Goal: Find specific page/section: Find specific page/section

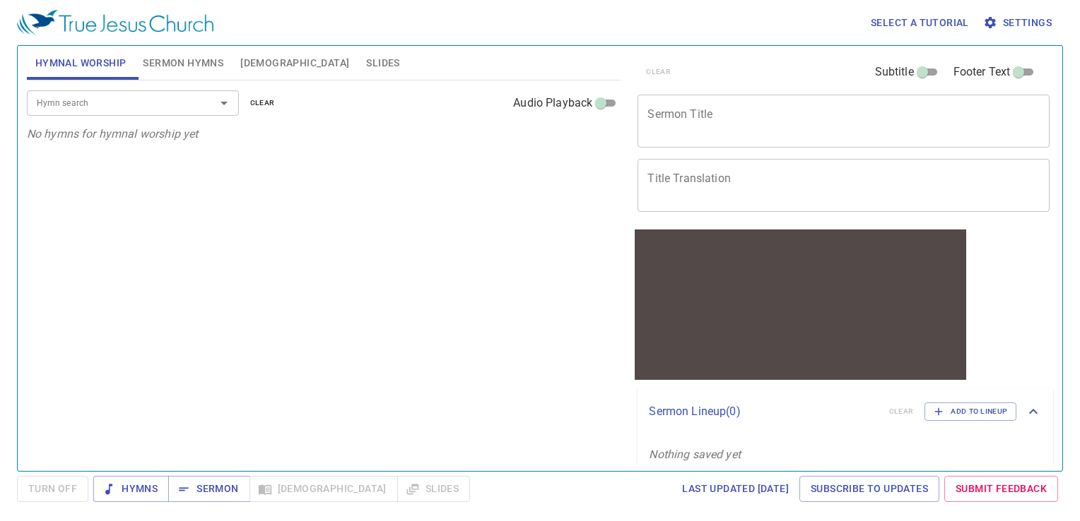
click at [1032, 27] on span "Settings" at bounding box center [1019, 23] width 66 height 18
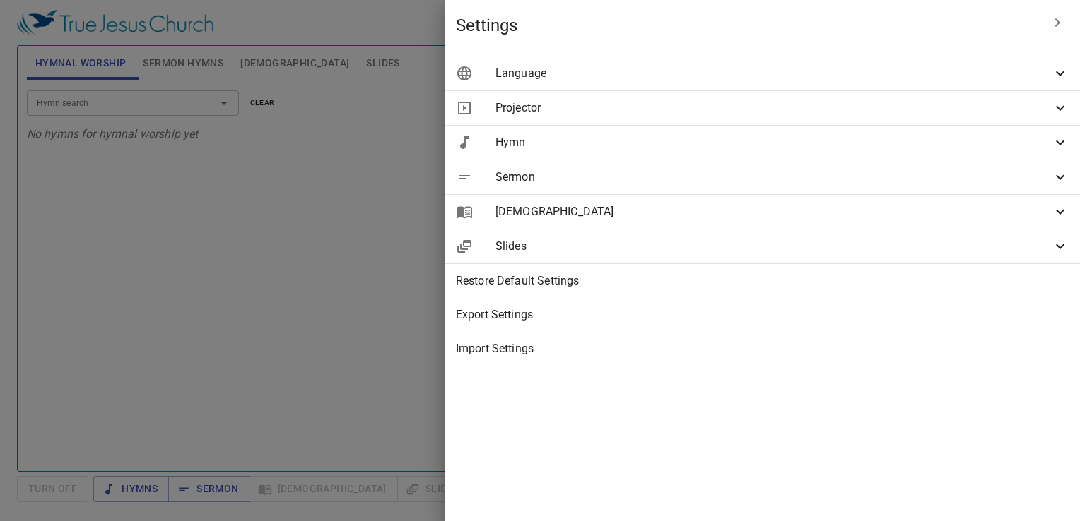
click at [820, 72] on span "Language" at bounding box center [773, 73] width 556 height 17
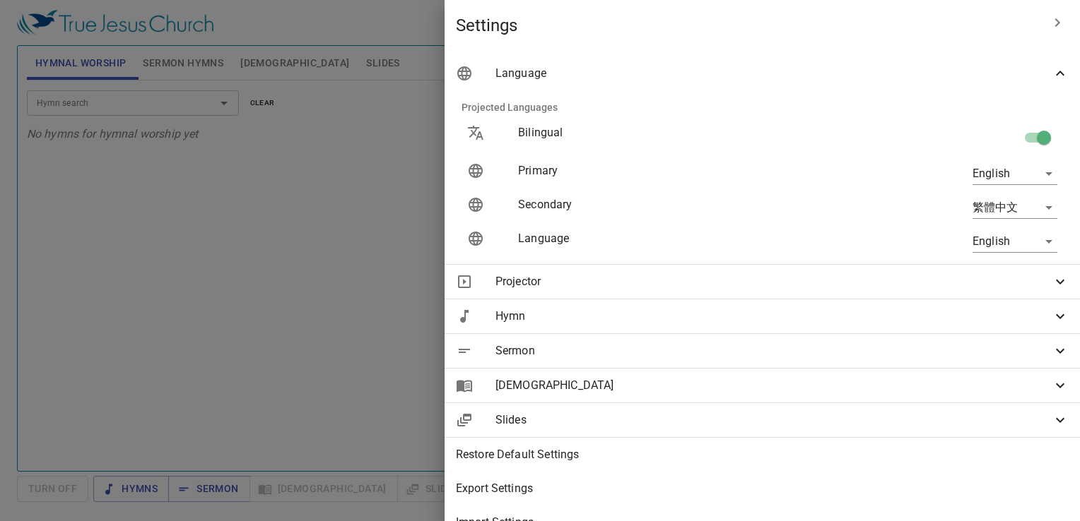
click at [997, 244] on body "Select a tutorial Settings Hymnal Worship Sermon Hymns [DEMOGRAPHIC_DATA] Slide…" at bounding box center [540, 260] width 1080 height 521
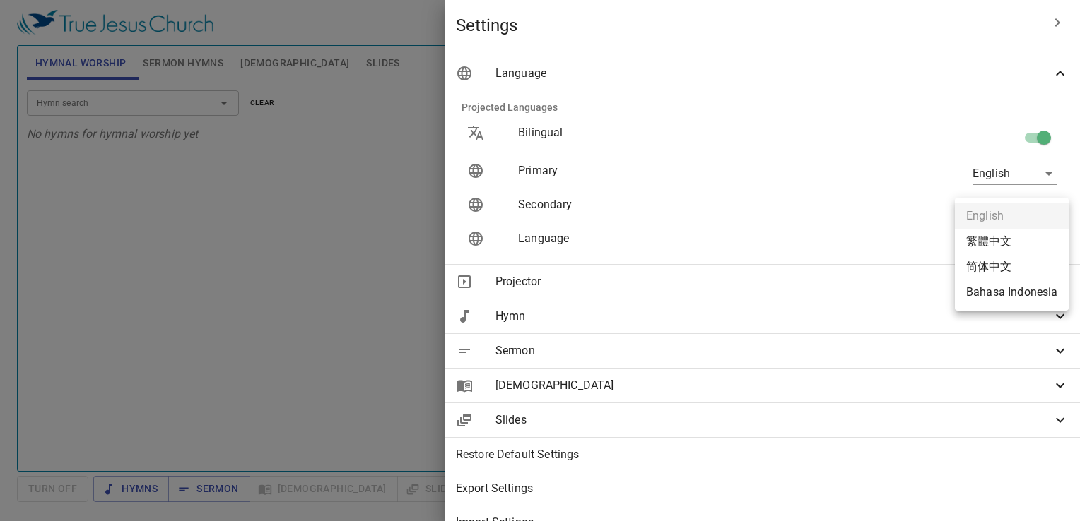
click at [1005, 293] on li "Bahasa Indonesia" at bounding box center [1012, 292] width 114 height 25
type input "id"
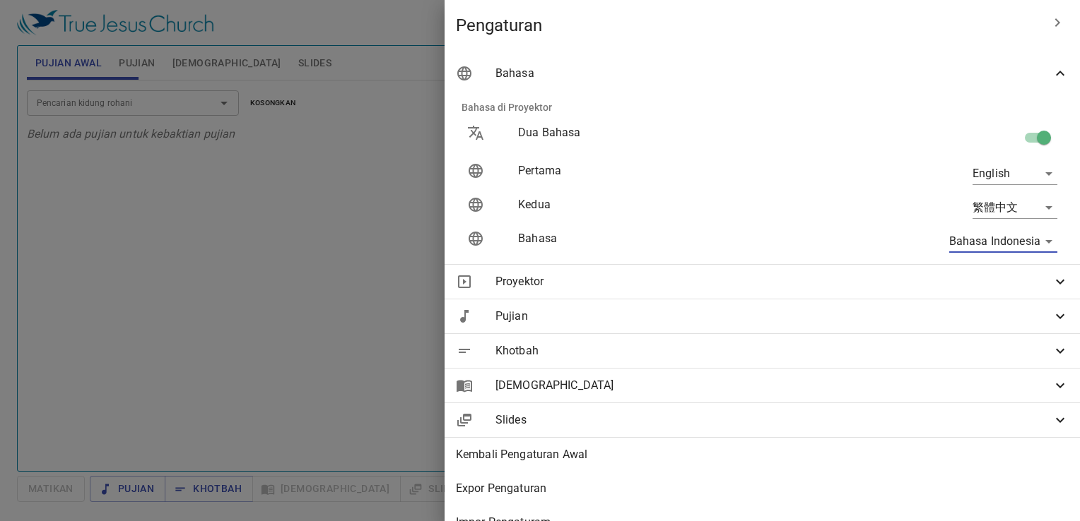
click at [1013, 166] on body "Pilih tutorial Pengaturan Pujian Awal Pujian Alkitab Slides Pencarian kidung ro…" at bounding box center [540, 260] width 1080 height 521
click at [1005, 223] on li "Bahasa Indonesia" at bounding box center [1012, 224] width 114 height 25
type input "id"
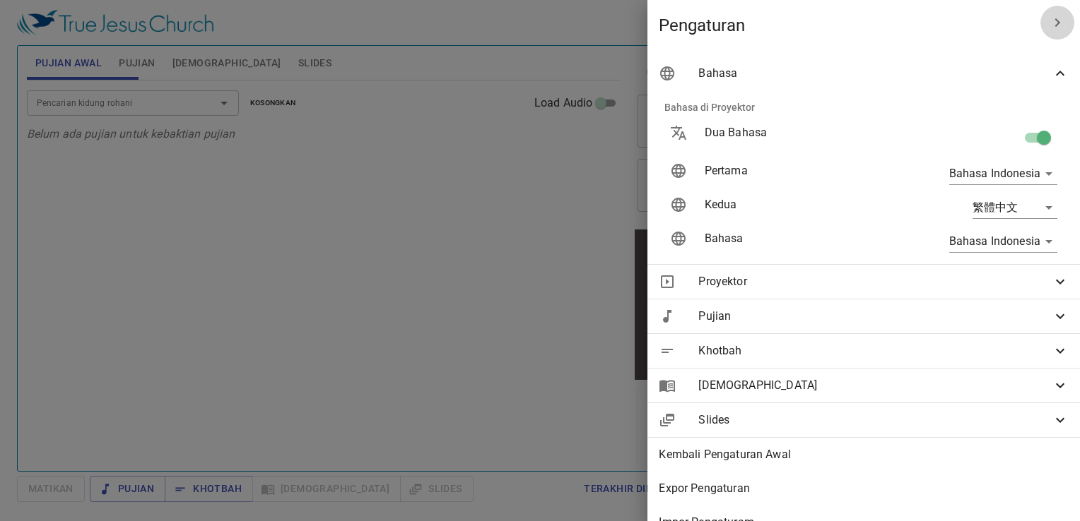
click at [1056, 27] on button "button" at bounding box center [1057, 23] width 34 height 34
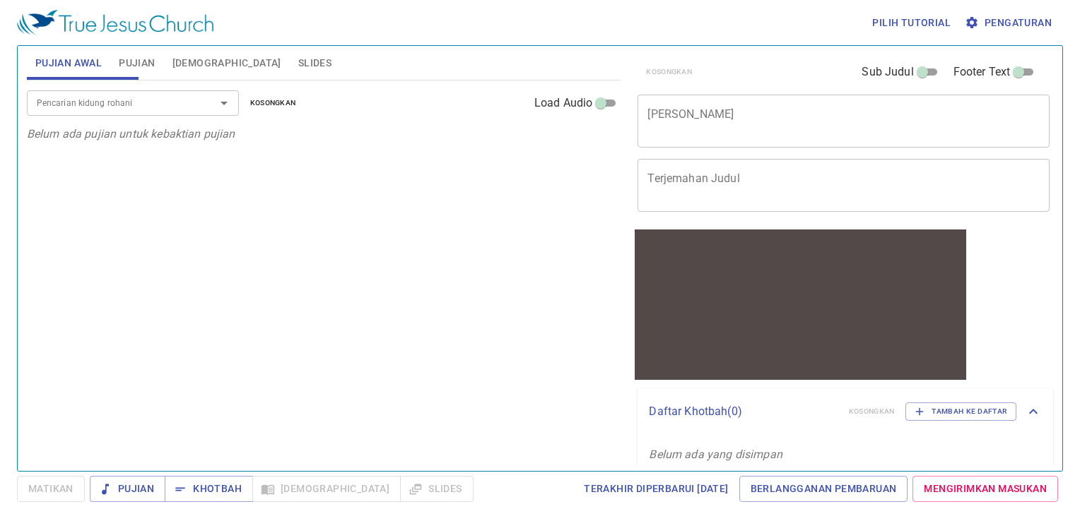
click at [106, 114] on div "Pencarian kidung rohani" at bounding box center [133, 102] width 212 height 25
click at [220, 110] on icon "Open" at bounding box center [224, 103] width 17 height 17
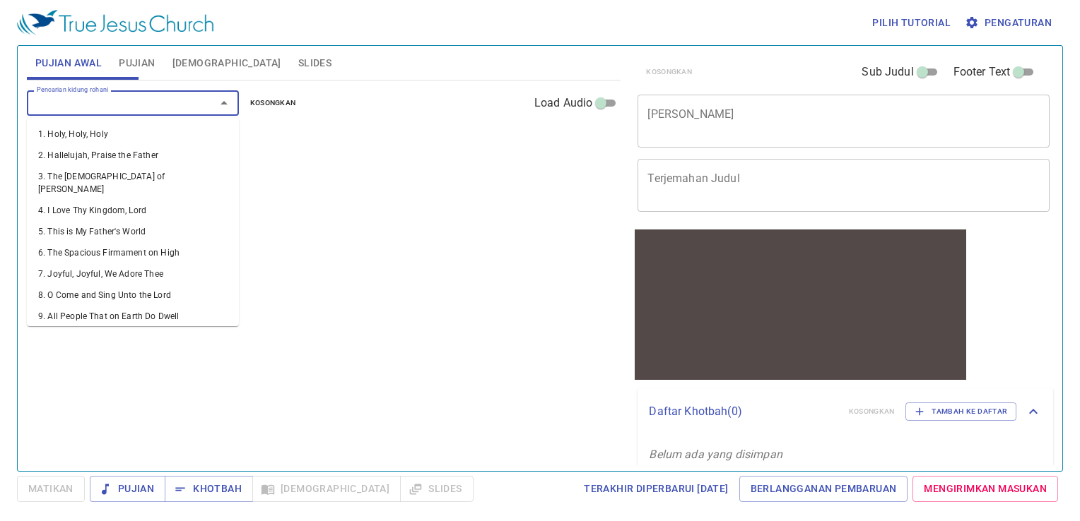
click at [154, 81] on div "Pencarian kidung rohani Pencarian kidung rohani Kosongkan Load Audio" at bounding box center [324, 103] width 594 height 45
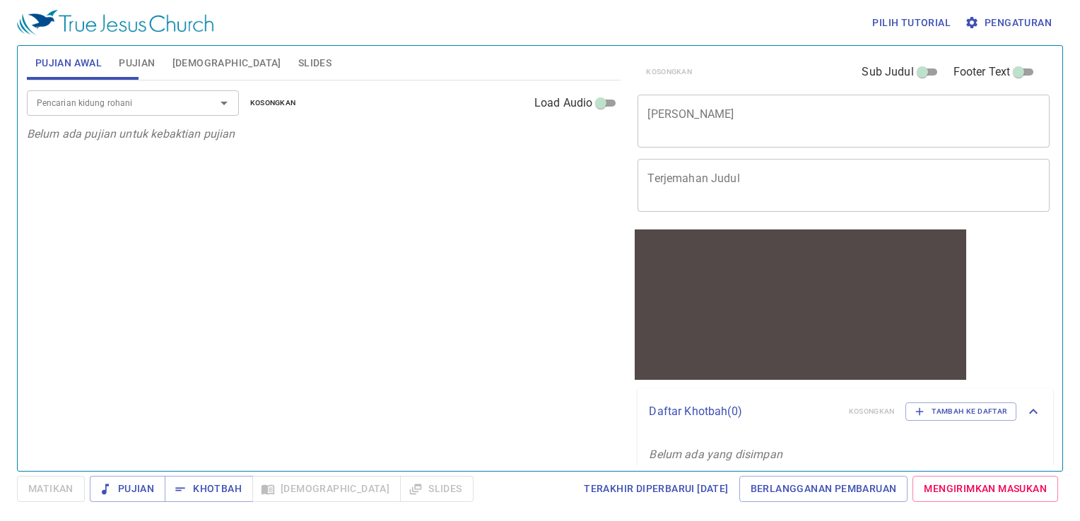
click at [138, 63] on span "Pujian" at bounding box center [137, 63] width 36 height 18
click at [221, 105] on icon "Open" at bounding box center [224, 103] width 17 height 17
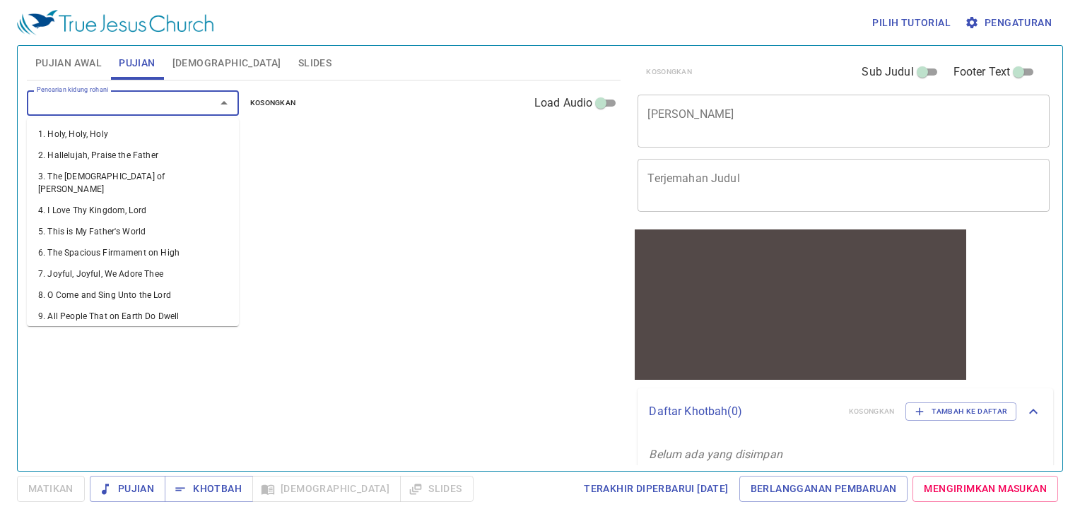
click at [189, 64] on span "[DEMOGRAPHIC_DATA]" at bounding box center [226, 63] width 109 height 18
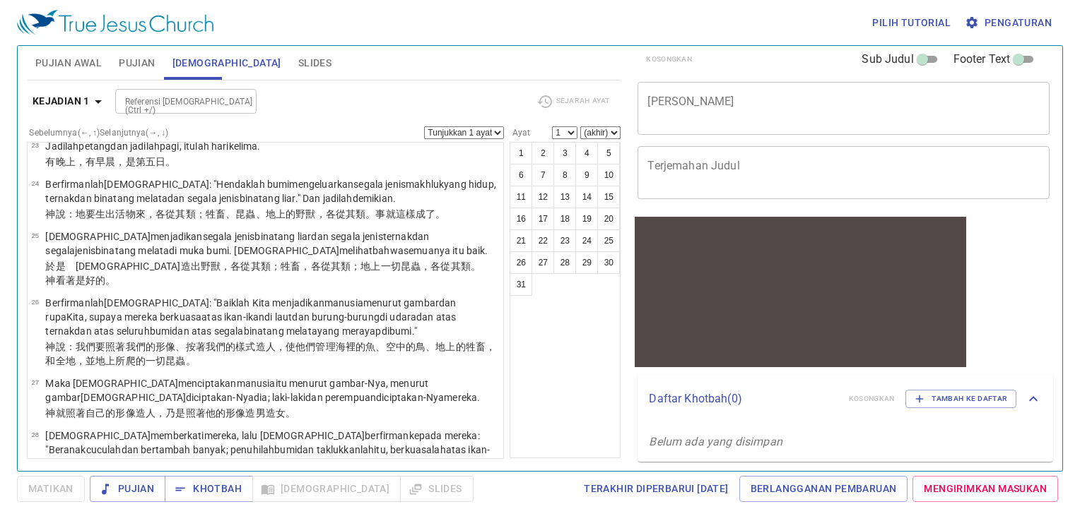
scroll to position [14, 0]
click at [1003, 27] on span "Pengaturan" at bounding box center [1009, 23] width 84 height 18
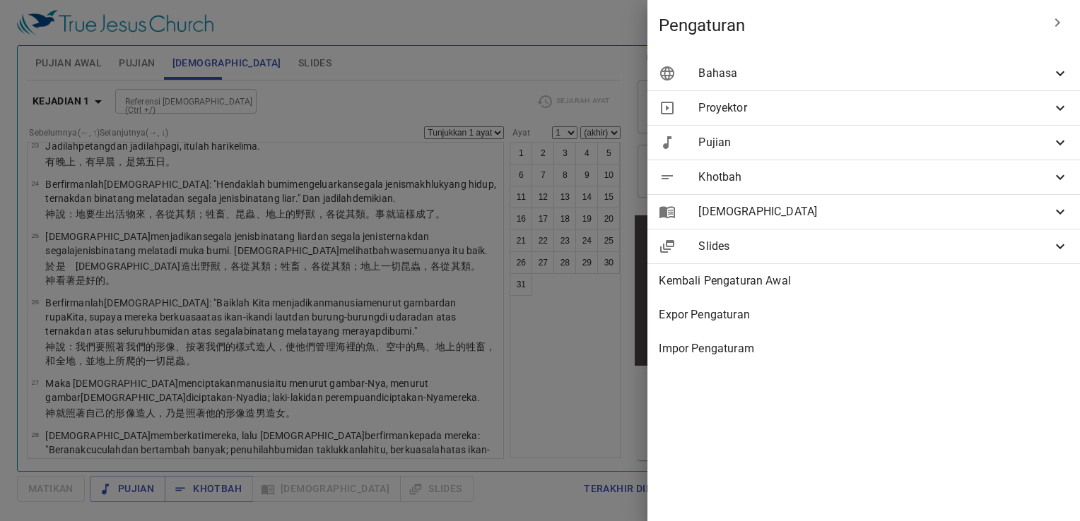
click at [709, 120] on div "Proyektor" at bounding box center [863, 108] width 432 height 34
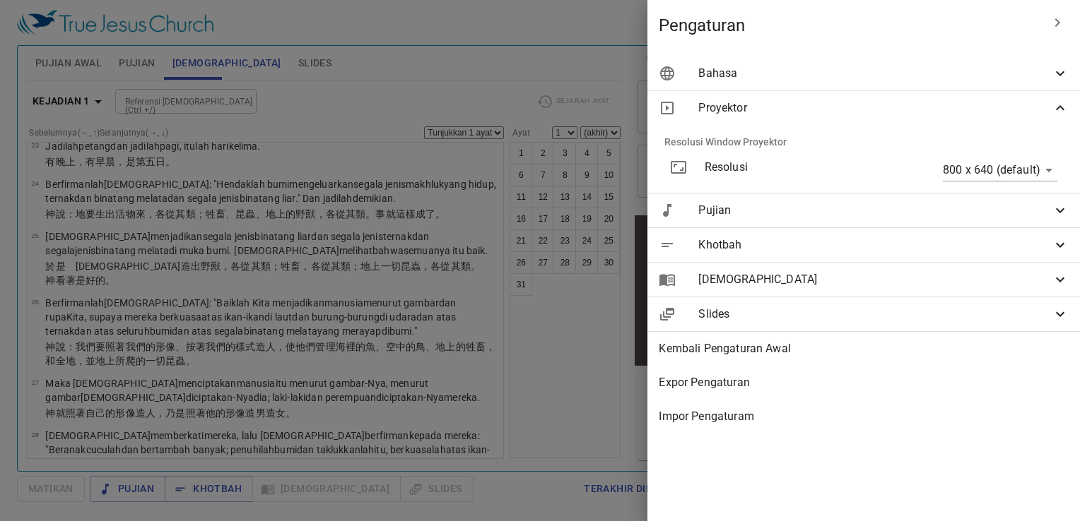
click at [1022, 174] on body "Pilih tutorial Pengaturan Pujian Awal Pujian Alkitab Slides Pencarian kidung ro…" at bounding box center [540, 260] width 1080 height 521
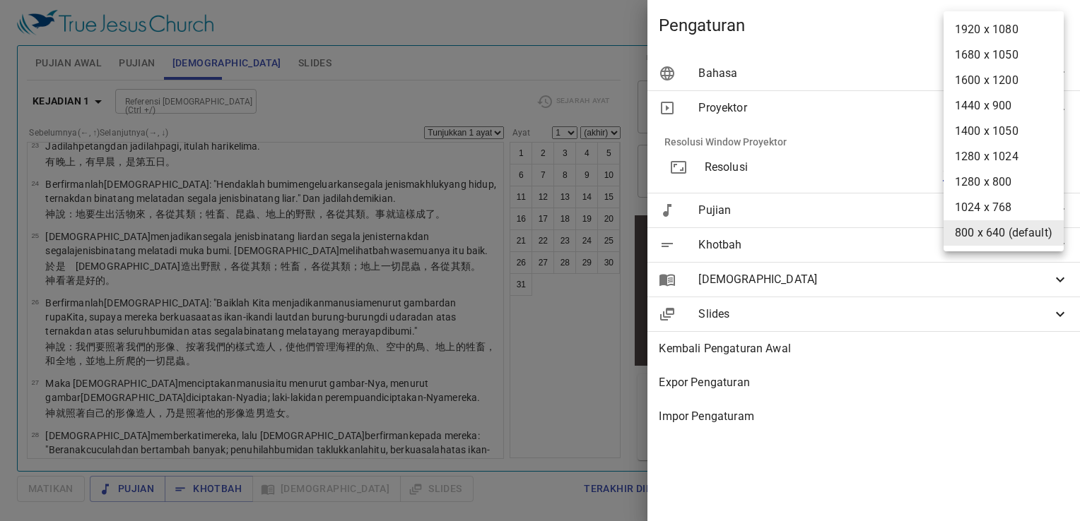
click at [599, 38] on div at bounding box center [540, 260] width 1080 height 521
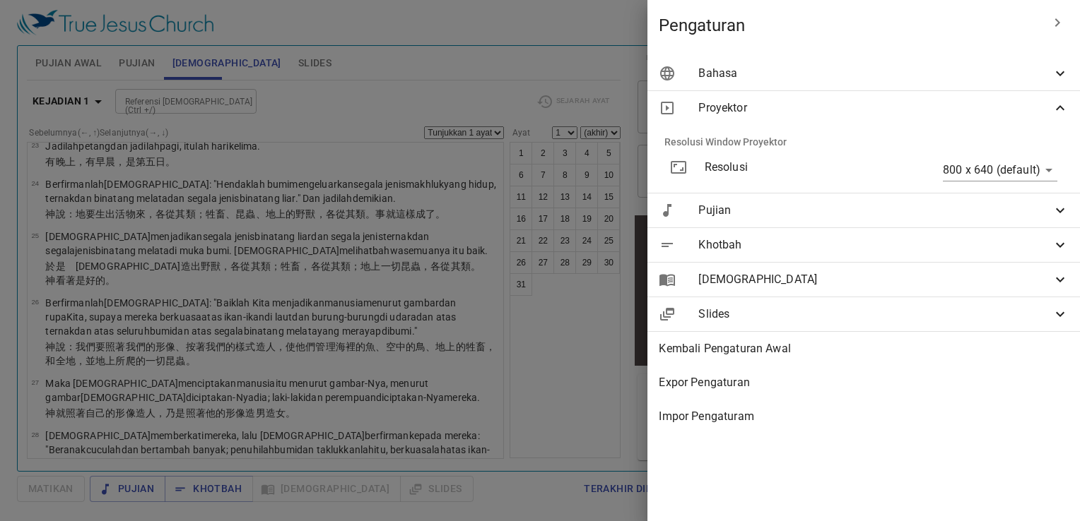
click at [602, 46] on div at bounding box center [540, 260] width 1080 height 521
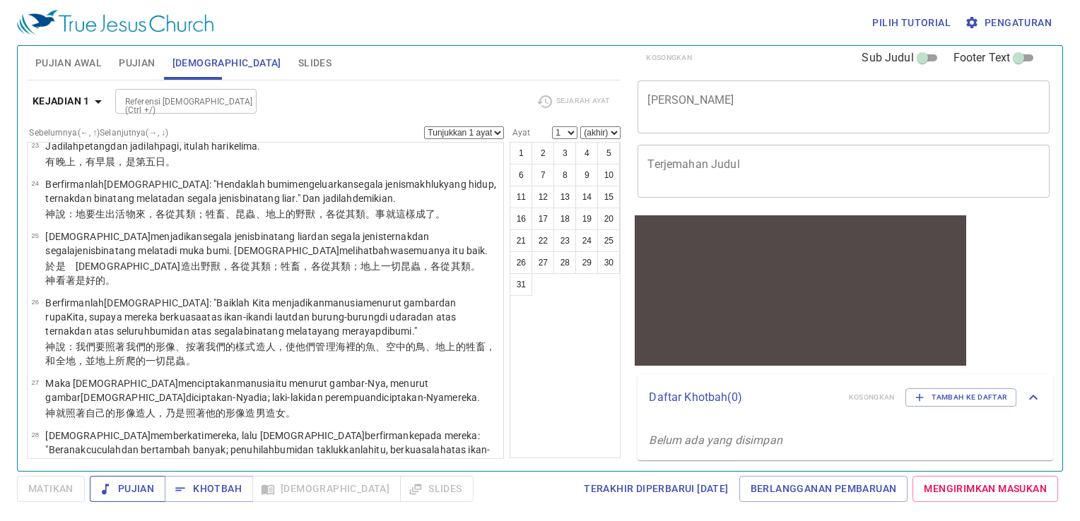
click at [143, 487] on span "Pujian" at bounding box center [127, 489] width 53 height 18
click at [78, 62] on span "Pujian Awal" at bounding box center [68, 63] width 66 height 18
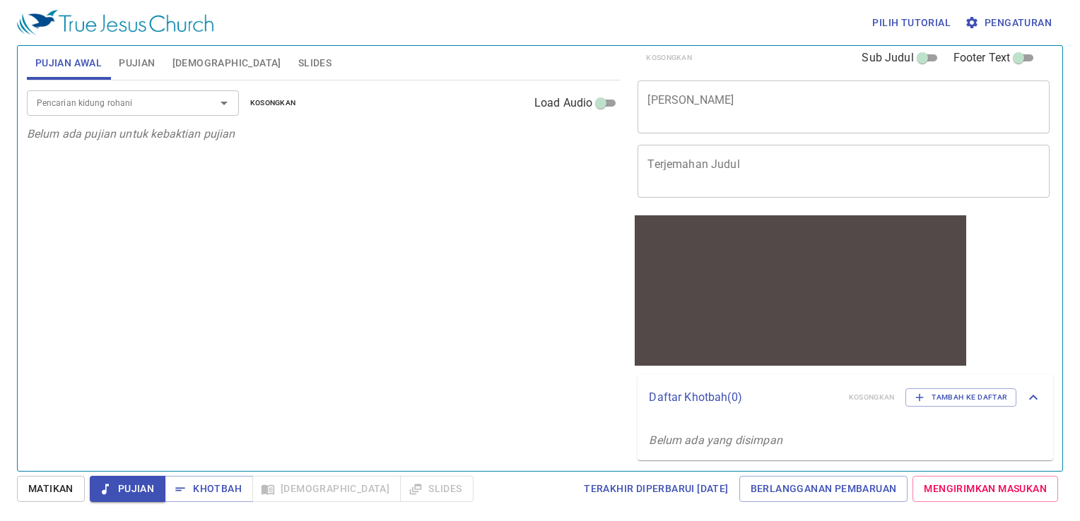
click at [94, 114] on div "Pencarian kidung rohani" at bounding box center [133, 102] width 212 height 25
click at [230, 103] on icon "Open" at bounding box center [224, 103] width 17 height 17
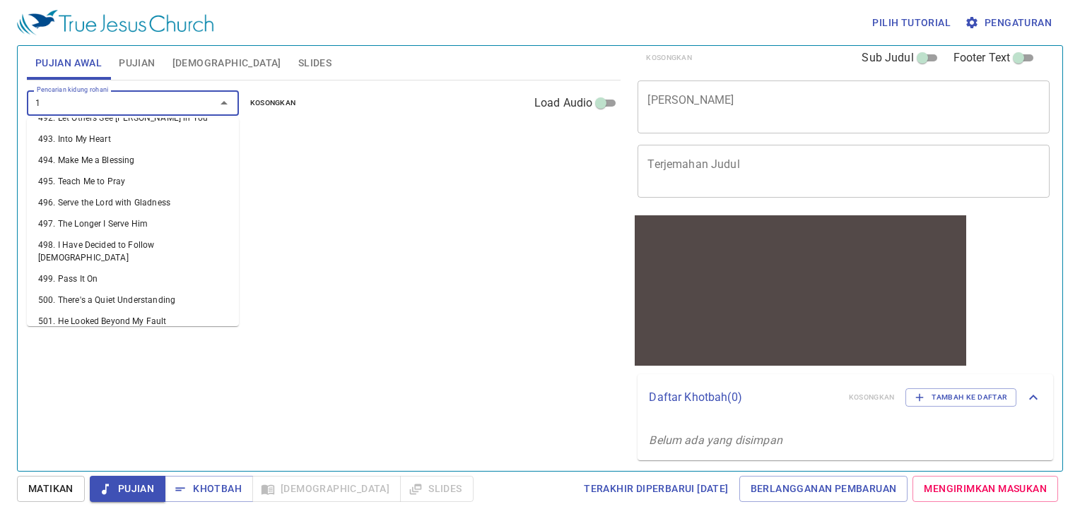
scroll to position [8, 0]
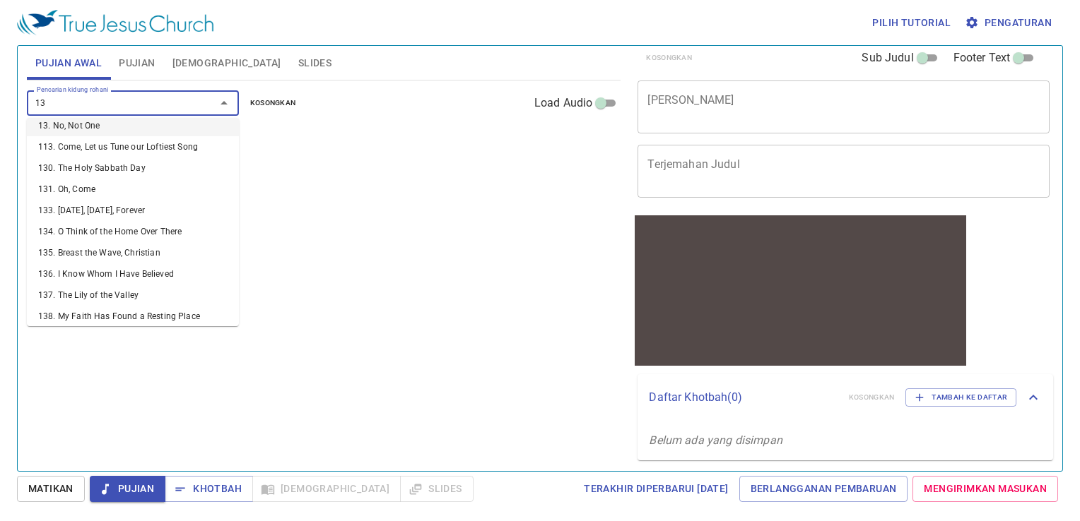
type input "131"
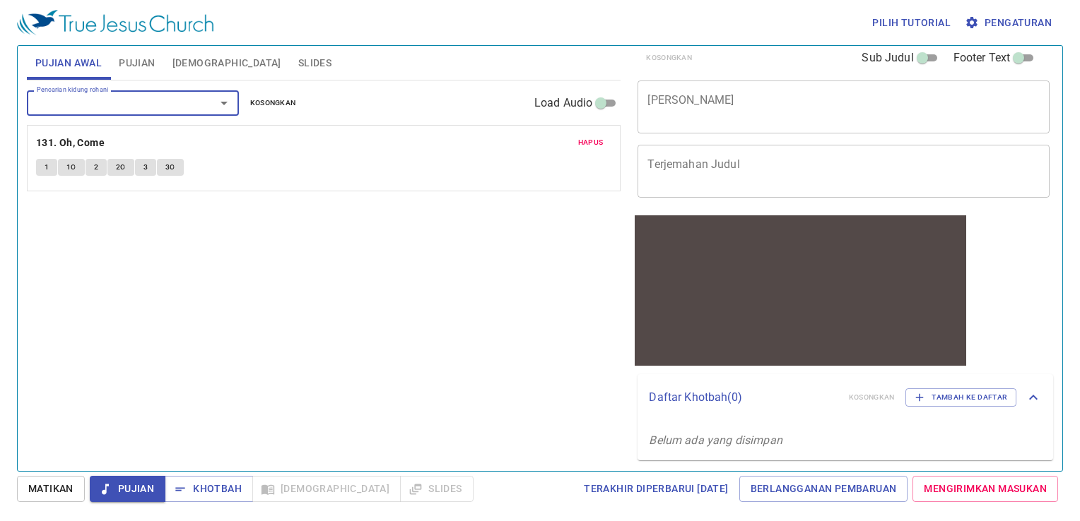
click at [51, 163] on button "1" at bounding box center [46, 167] width 21 height 17
click at [51, 165] on button "1" at bounding box center [46, 167] width 21 height 17
click at [79, 168] on button "1C" at bounding box center [71, 167] width 27 height 17
click at [56, 167] on button "1" at bounding box center [46, 167] width 21 height 17
click at [213, 108] on div at bounding box center [214, 103] width 37 height 20
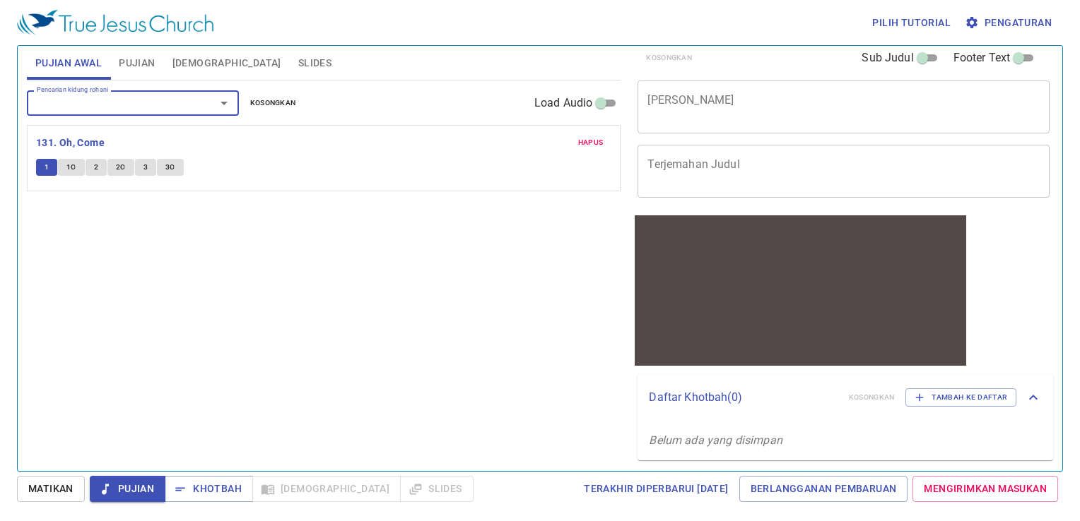
click at [229, 102] on icon "Open" at bounding box center [224, 103] width 17 height 17
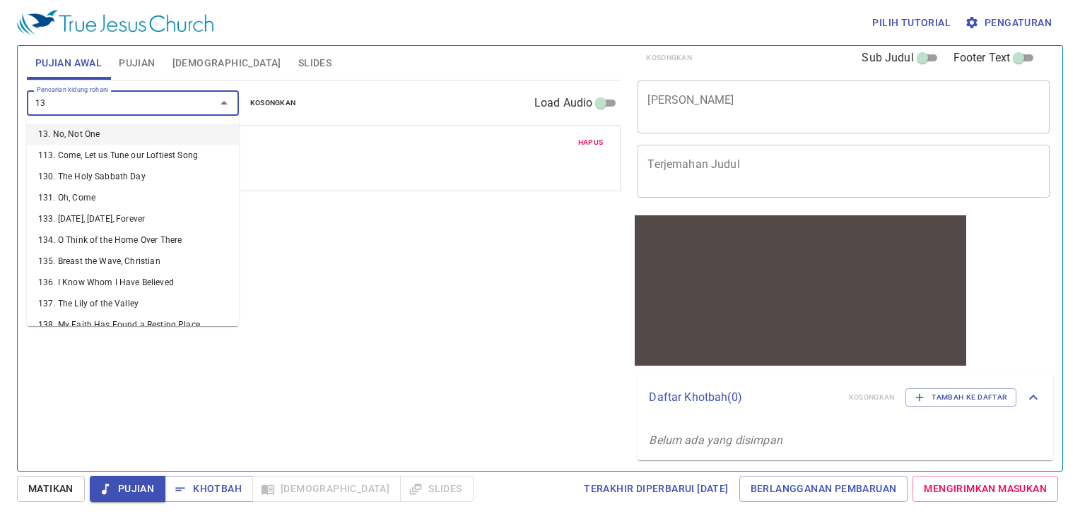
type input "131"
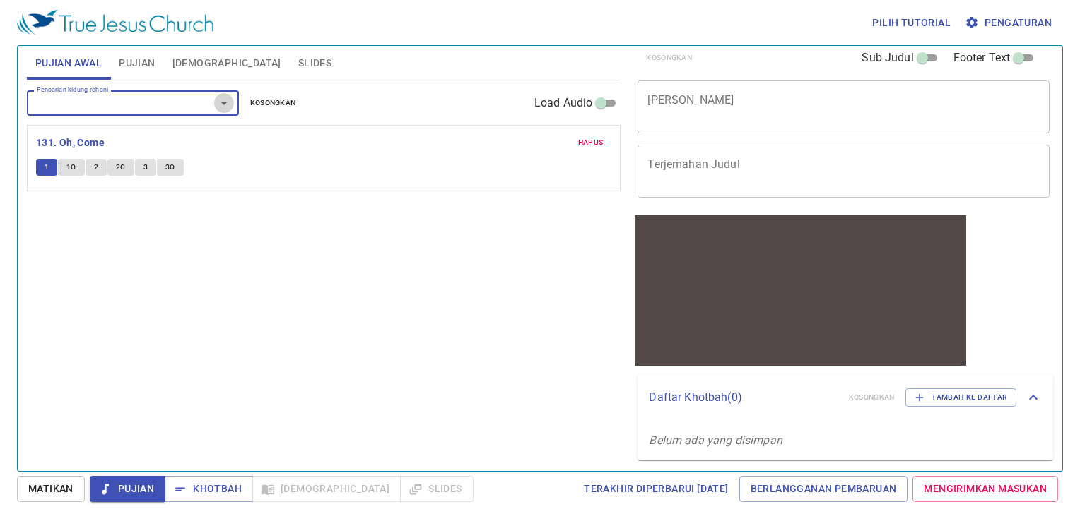
click at [229, 105] on icon "Open" at bounding box center [224, 103] width 17 height 17
click at [139, 107] on input "Pencarian kidung rohani" at bounding box center [112, 103] width 162 height 16
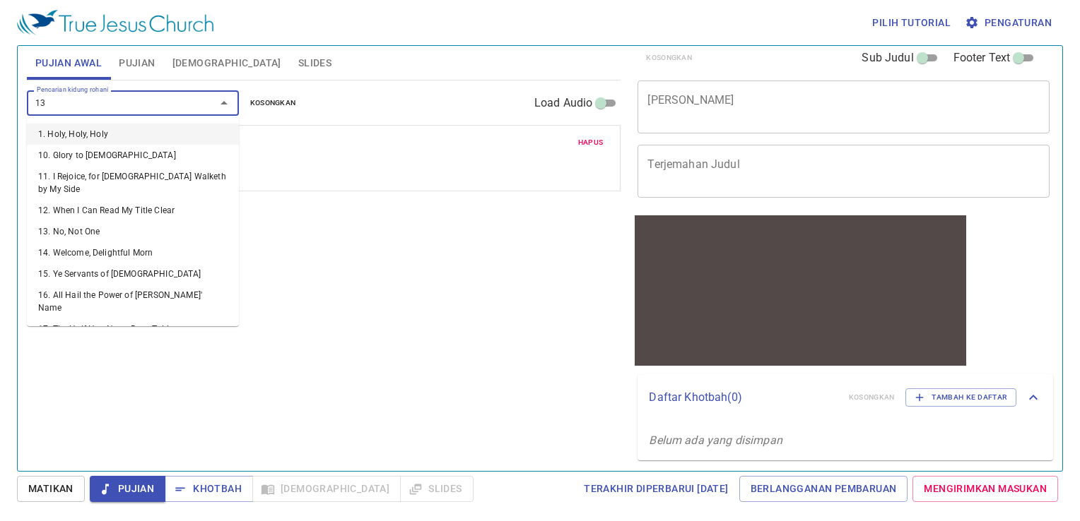
type input "131"
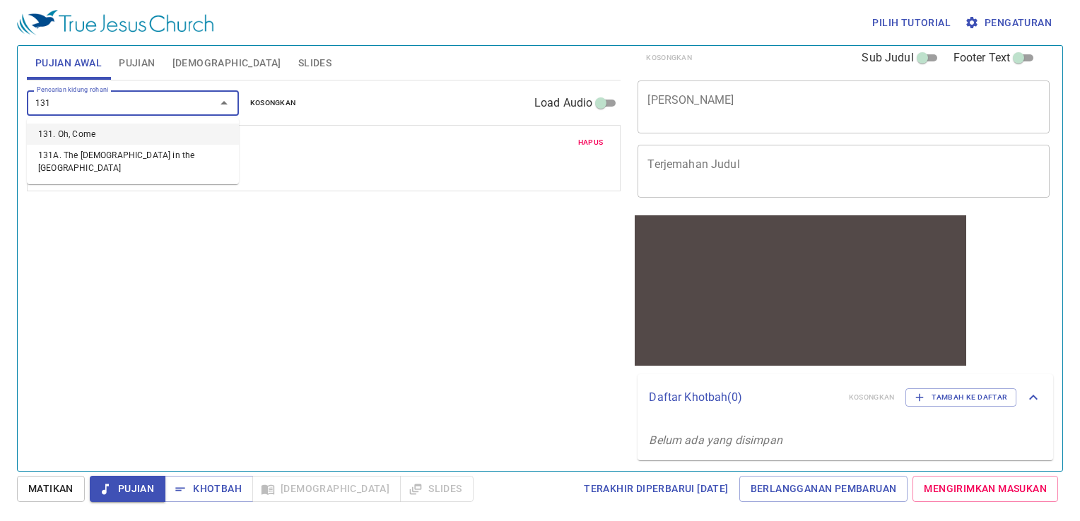
click at [140, 141] on li "131. Oh, Come" at bounding box center [133, 134] width 212 height 21
click at [71, 168] on span "1C" at bounding box center [71, 167] width 10 height 13
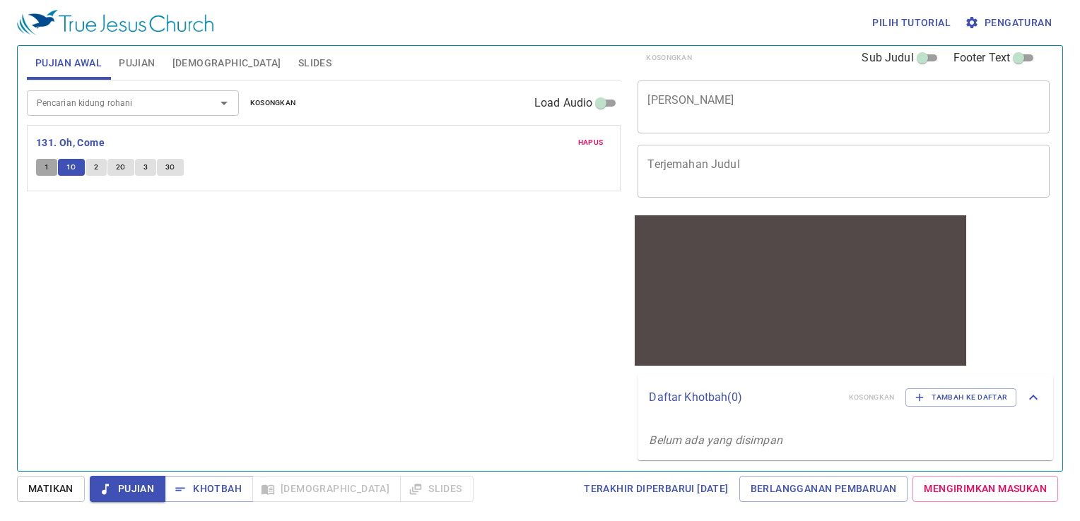
click at [46, 170] on span "1" at bounding box center [47, 167] width 4 height 13
click at [55, 486] on span "Matikan" at bounding box center [50, 489] width 45 height 18
click at [93, 113] on div "Pencarian kidung rohani" at bounding box center [133, 102] width 212 height 25
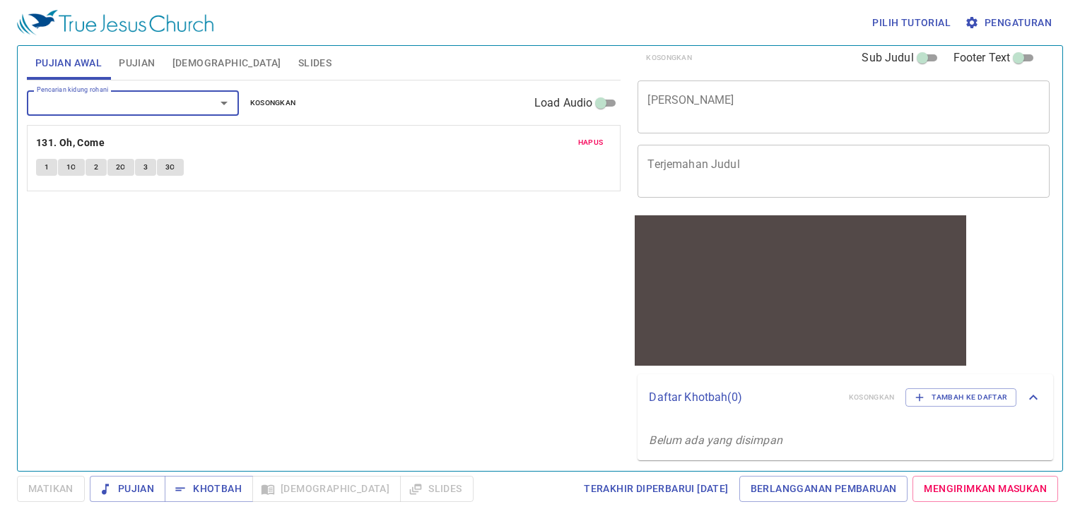
click at [138, 72] on button "Pujian" at bounding box center [136, 63] width 53 height 34
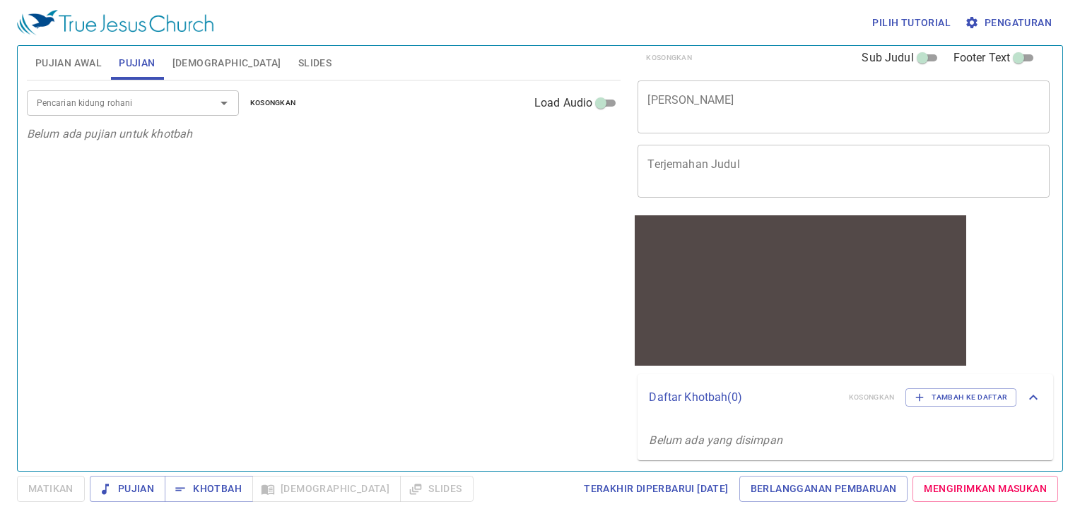
click at [116, 104] on input "Pencarian kidung rohani" at bounding box center [112, 103] width 162 height 16
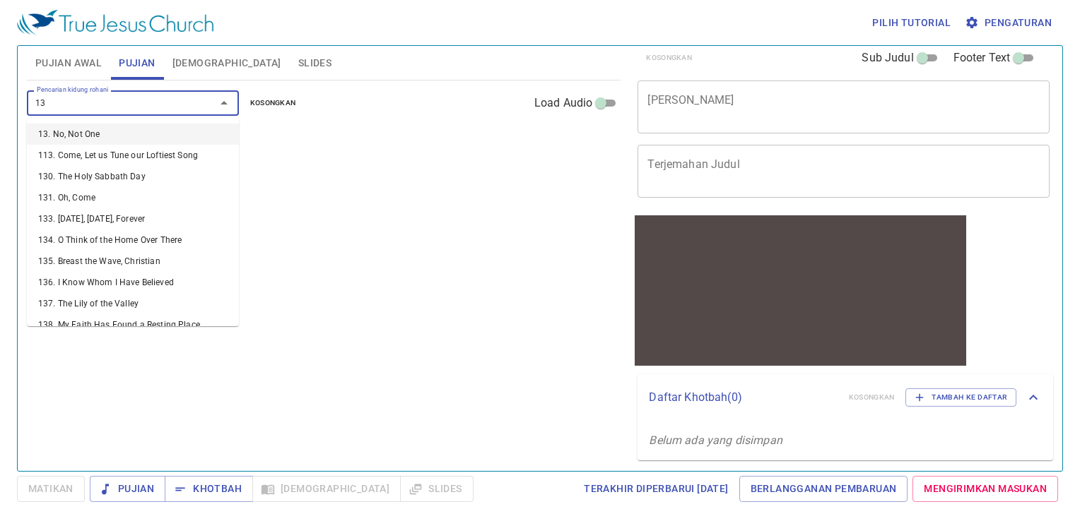
type input "131"
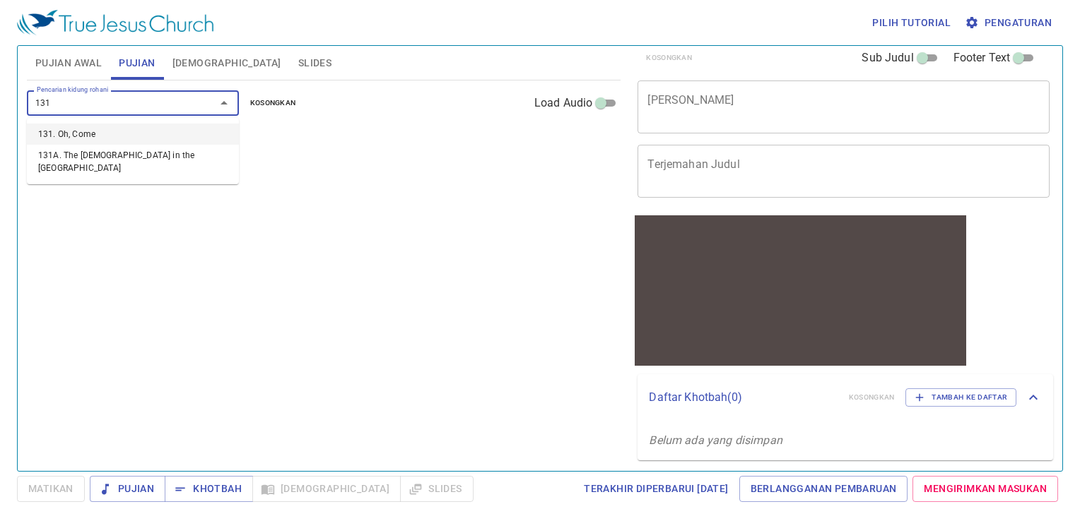
click at [134, 135] on li "131. Oh, Come" at bounding box center [133, 134] width 212 height 21
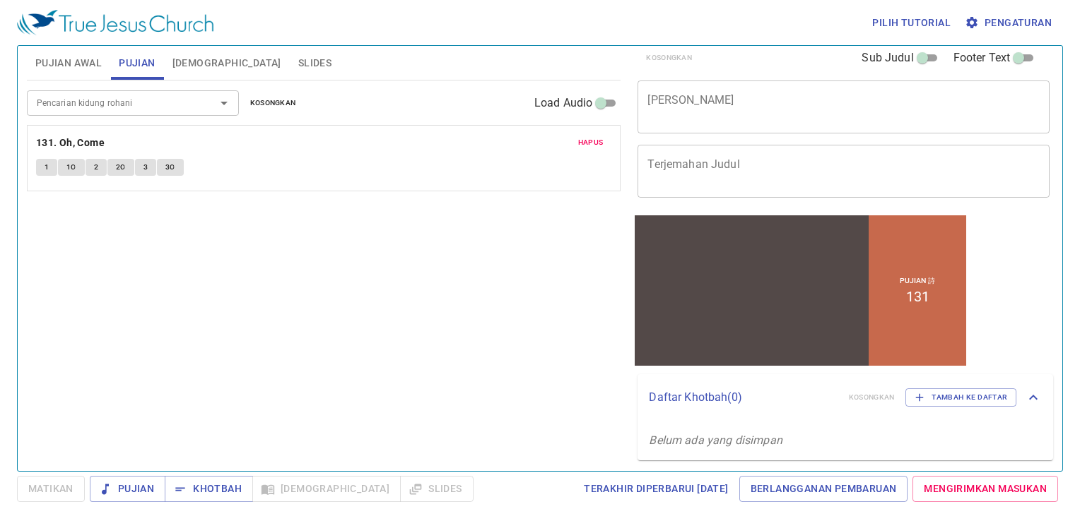
click at [920, 314] on div "Pujian 詩 131" at bounding box center [917, 290] width 98 height 151
click at [868, 306] on div "Pujian 詩 131" at bounding box center [917, 290] width 98 height 151
click at [925, 278] on p "Pujian 詩" at bounding box center [917, 281] width 35 height 10
click at [211, 489] on span "Khotbah" at bounding box center [209, 489] width 66 height 18
click at [834, 109] on textarea "[PERSON_NAME]" at bounding box center [843, 106] width 392 height 27
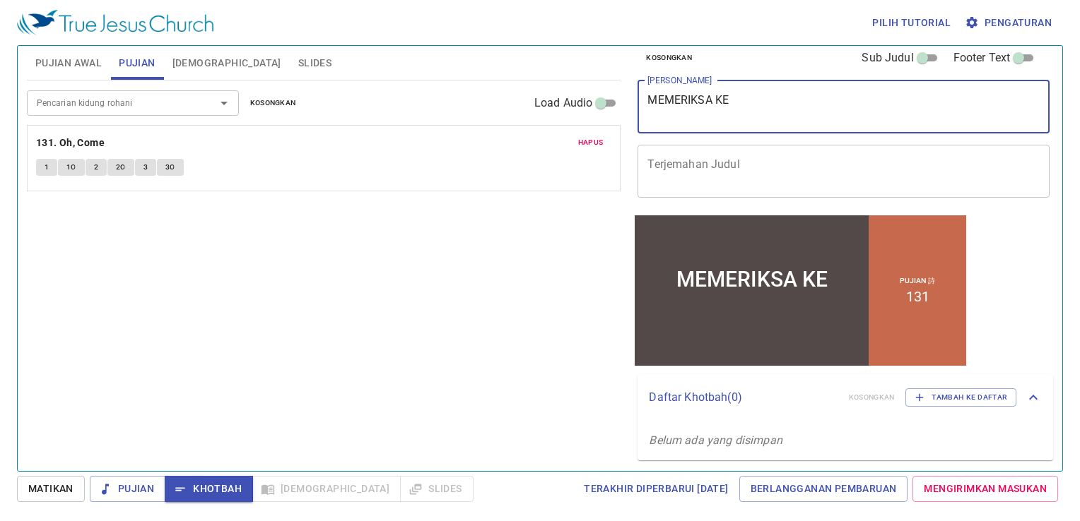
type textarea "MEMERIKSA KES"
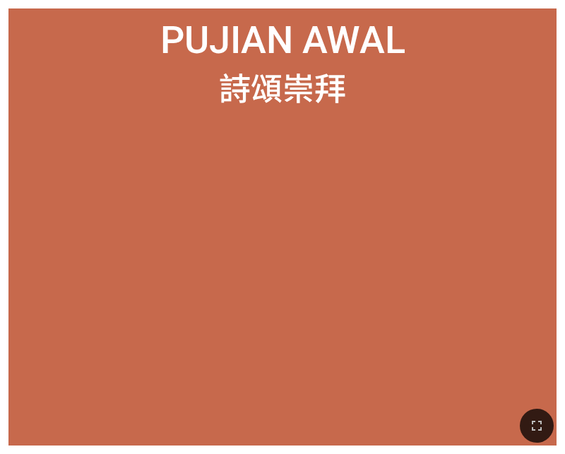
drag, startPoint x: 529, startPoint y: 415, endPoint x: 794, endPoint y: 521, distance: 285.4
click at [529, 415] on button "button" at bounding box center [537, 425] width 34 height 34
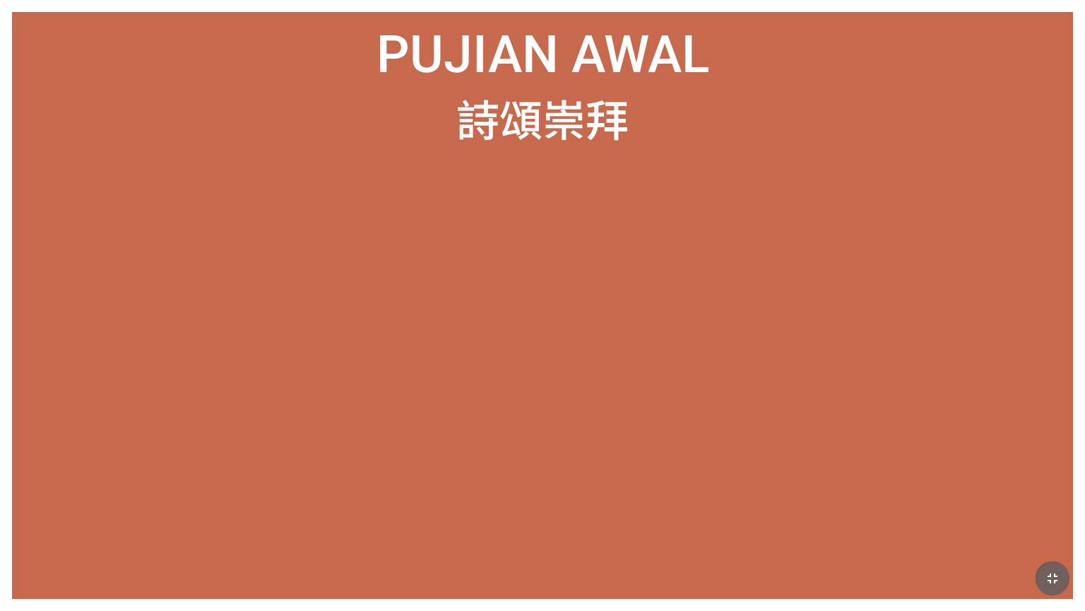
click at [565, 453] on button "button" at bounding box center [1053, 578] width 34 height 34
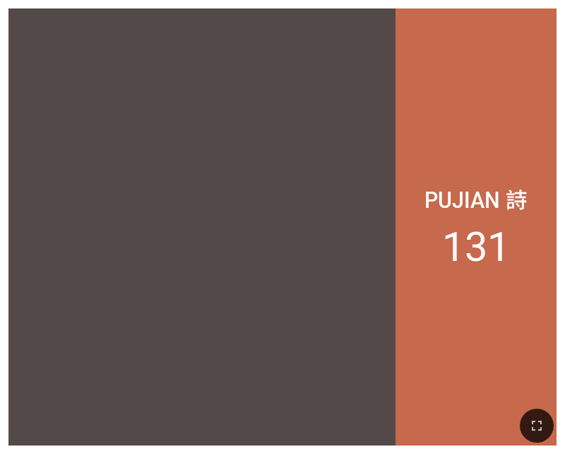
click at [475, 266] on li "131" at bounding box center [476, 247] width 68 height 48
